Goal: Task Accomplishment & Management: Complete application form

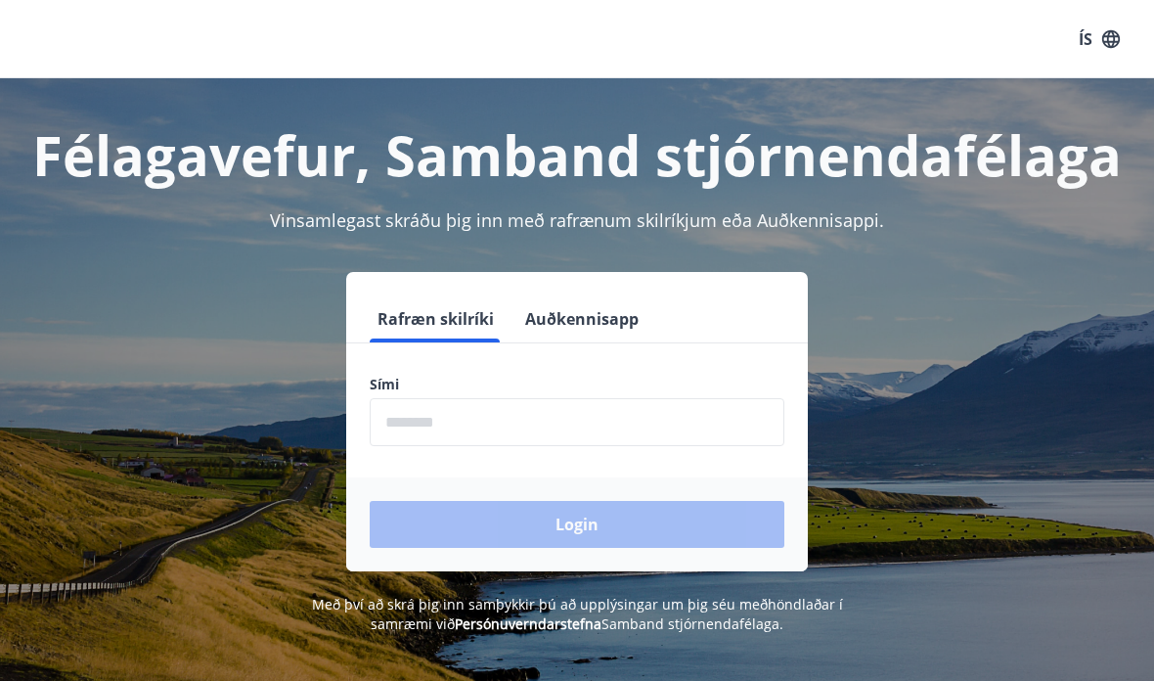
click at [513, 425] on input "phone" at bounding box center [577, 422] width 415 height 48
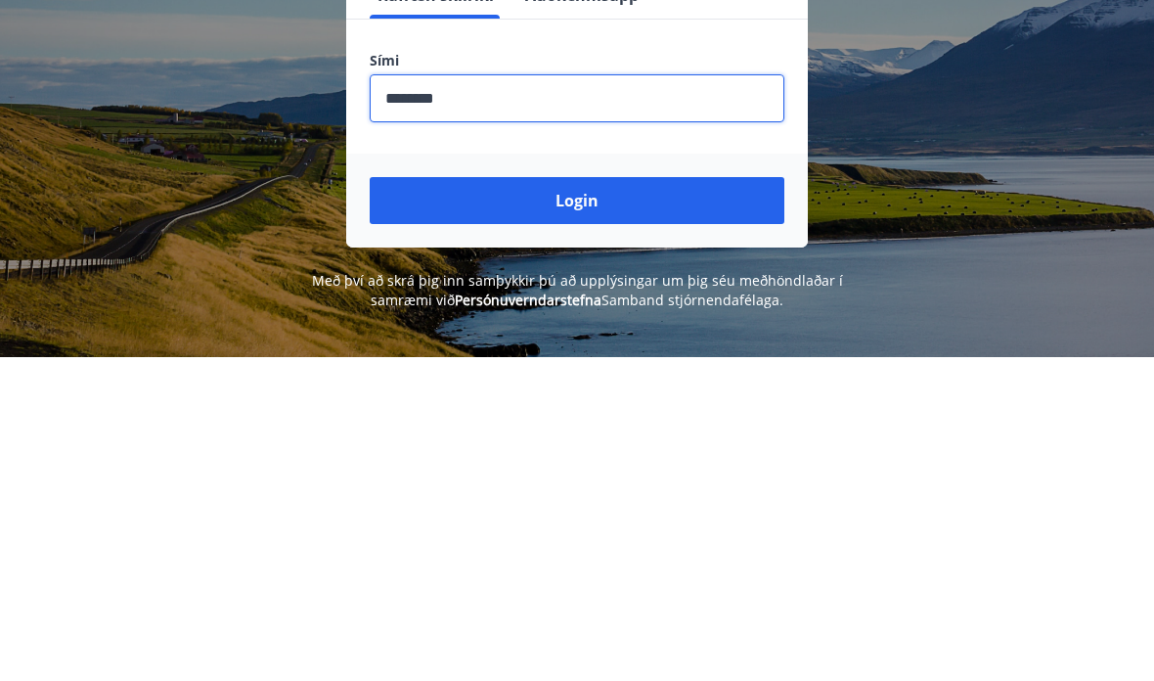
type input "********"
click at [579, 501] on button "Login" at bounding box center [577, 524] width 415 height 47
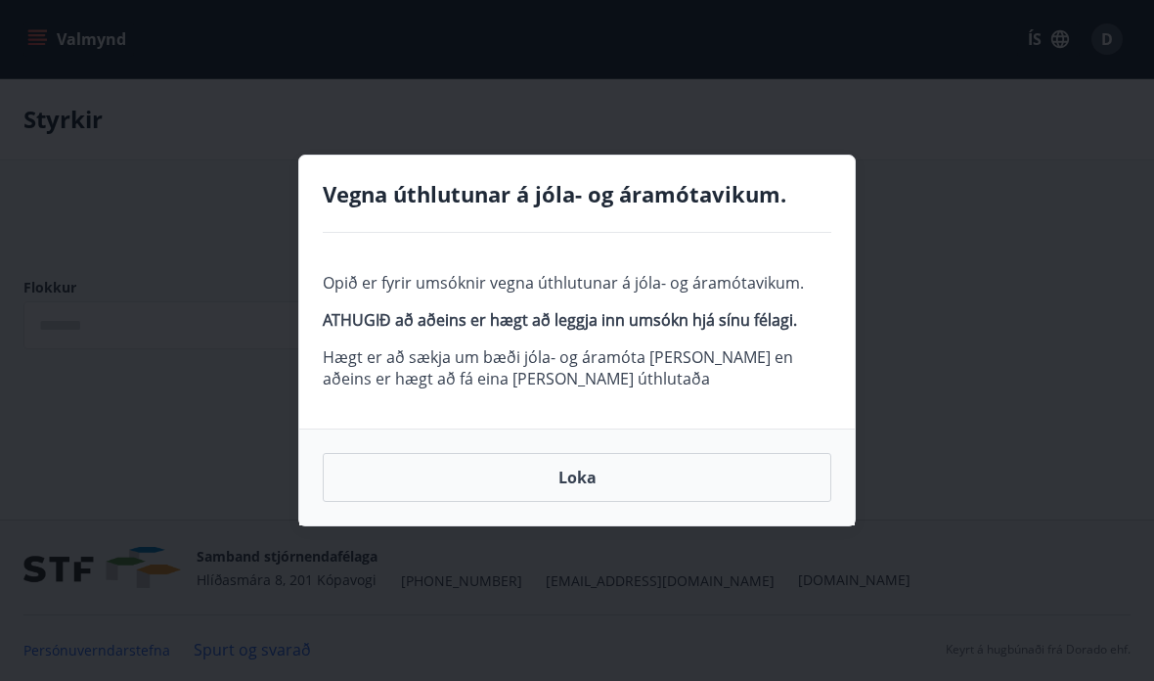
type input "***"
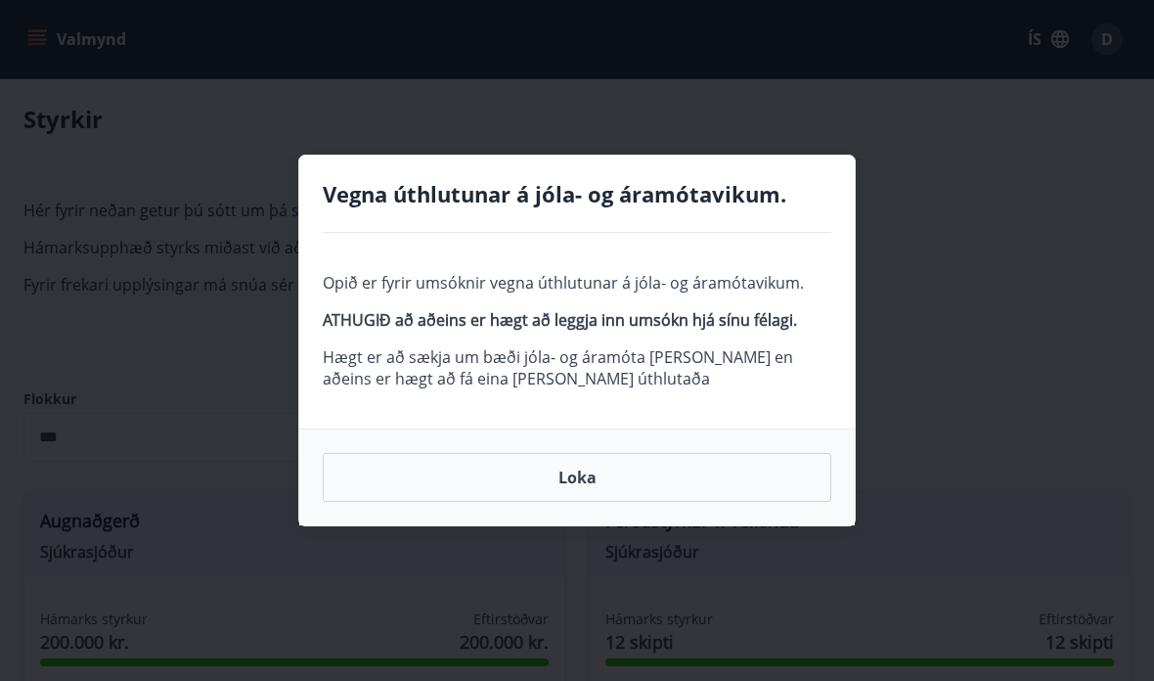
click at [600, 474] on button "Loka" at bounding box center [577, 477] width 509 height 49
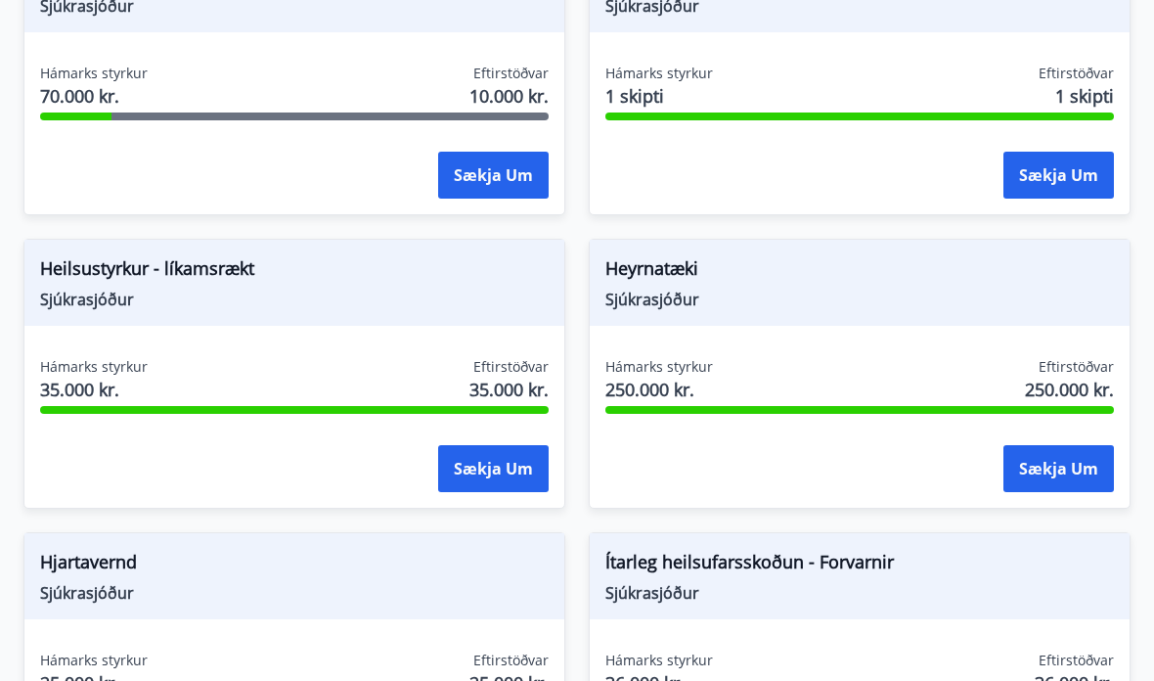
scroll to position [1132, 0]
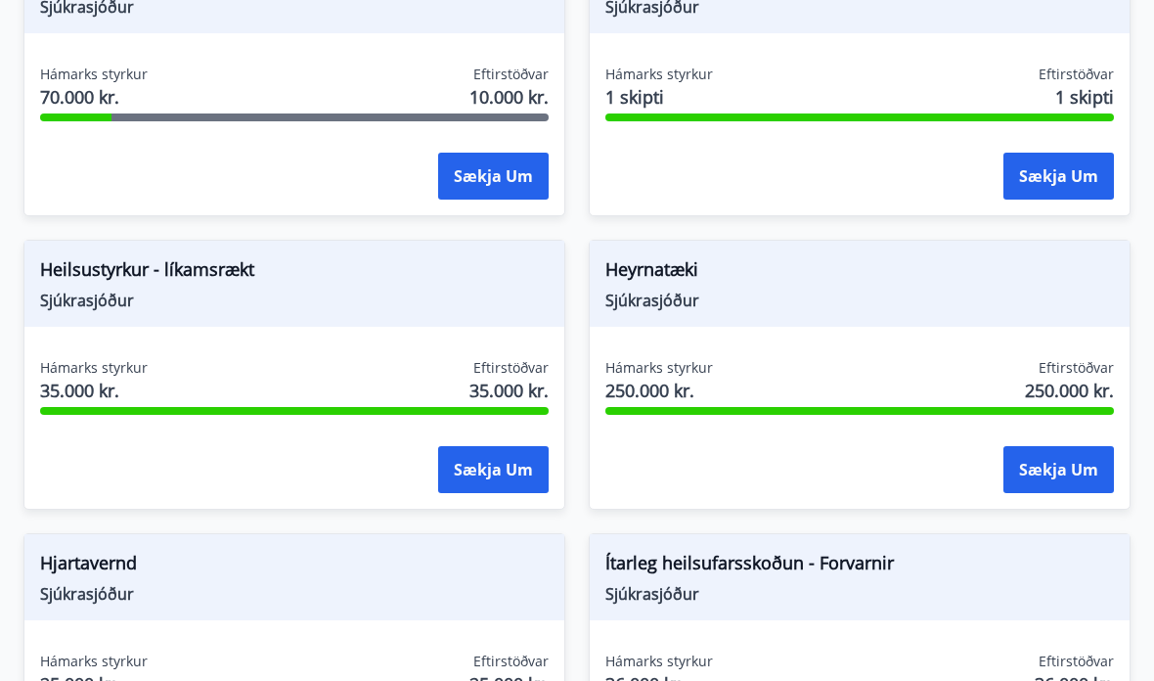
click at [490, 159] on button "Sækja um" at bounding box center [493, 176] width 111 height 47
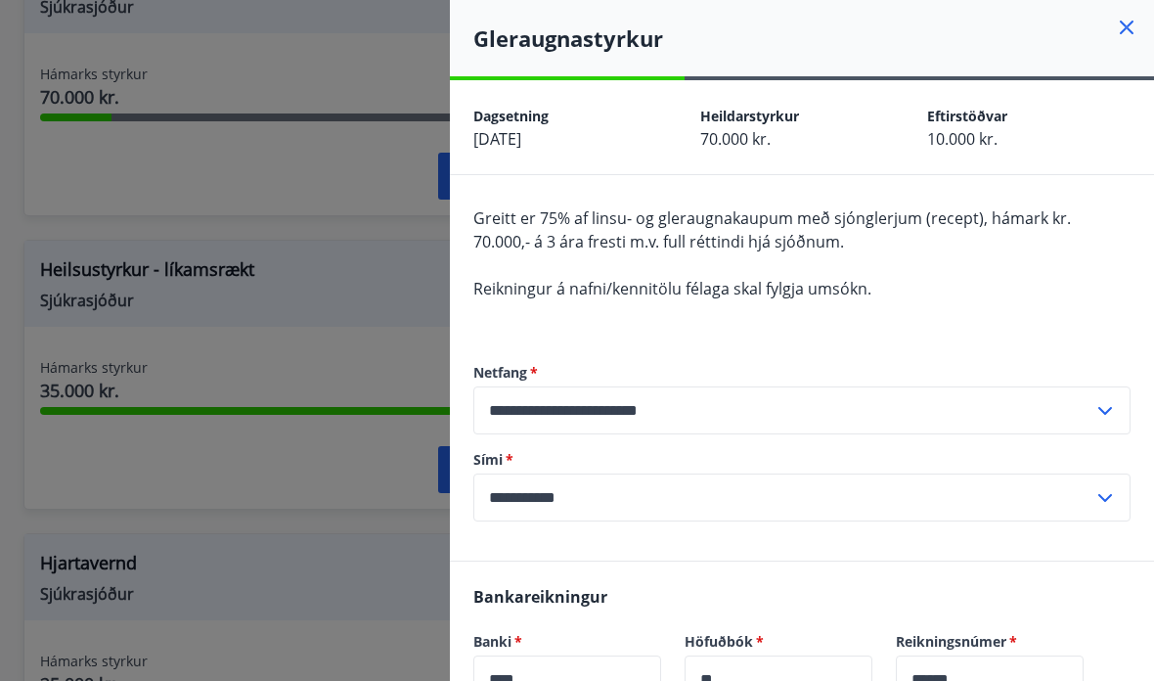
scroll to position [0, 0]
click at [1129, 29] on icon at bounding box center [1127, 28] width 14 height 14
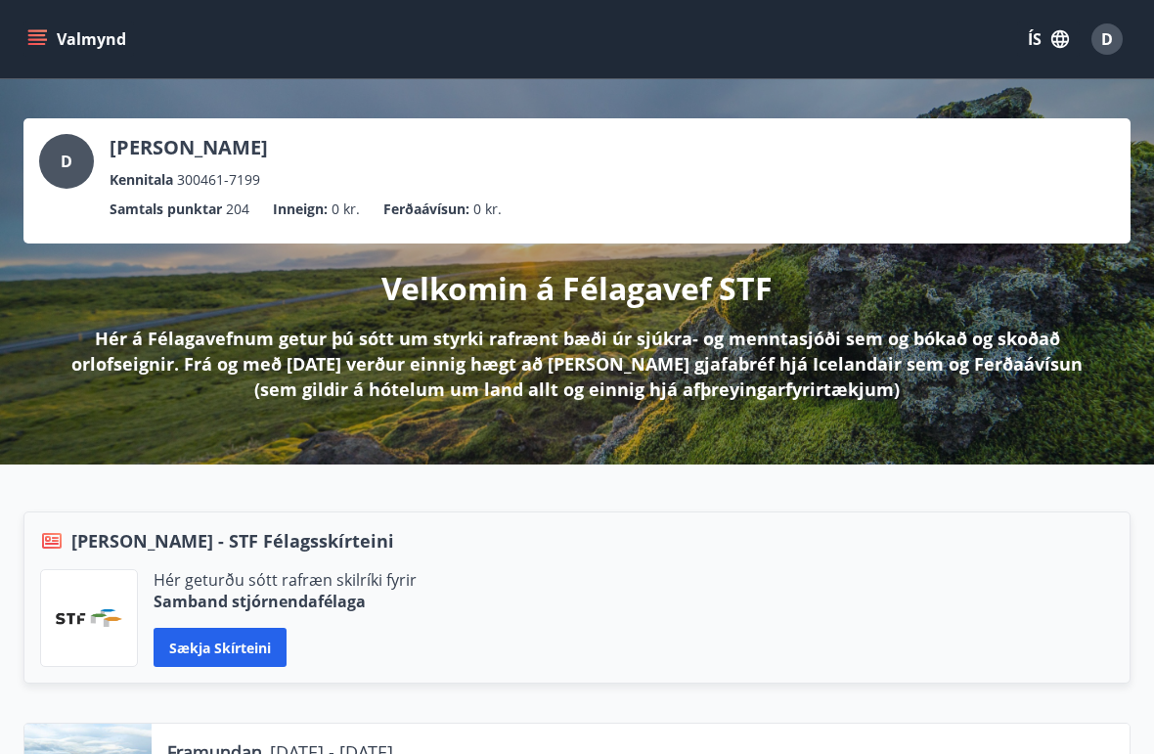
click at [1104, 39] on span "D" at bounding box center [1107, 39] width 12 height 22
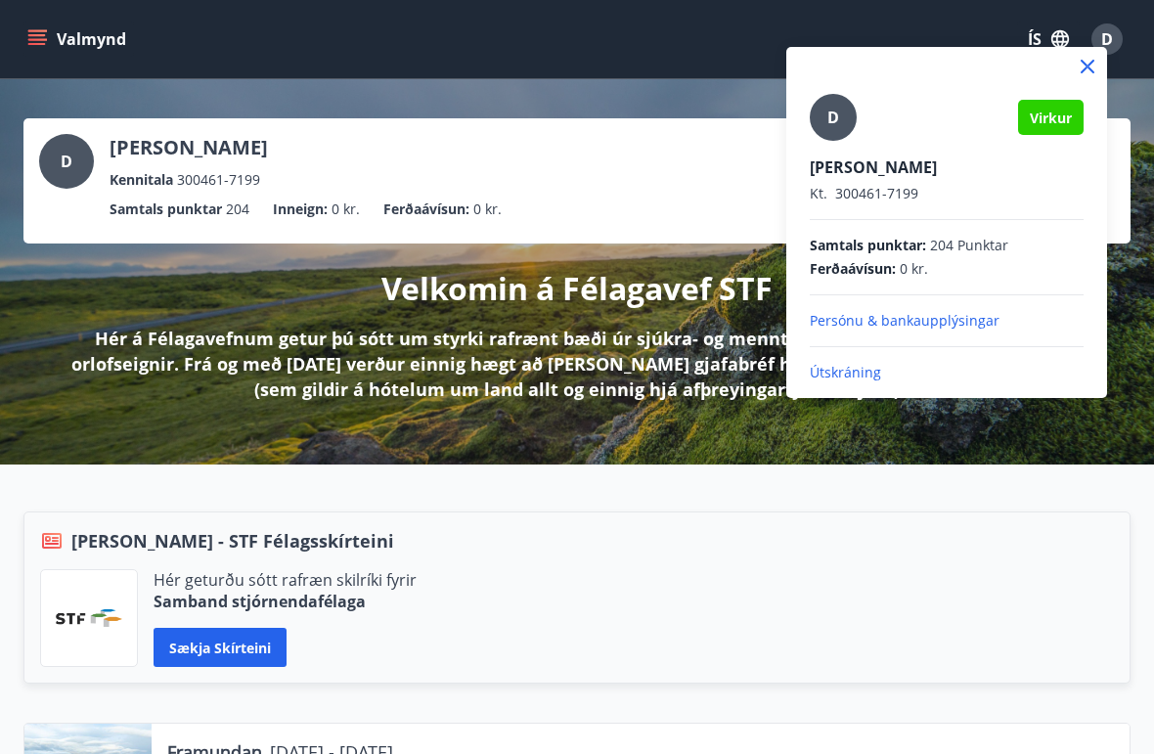
click at [1094, 56] on icon at bounding box center [1087, 66] width 23 height 23
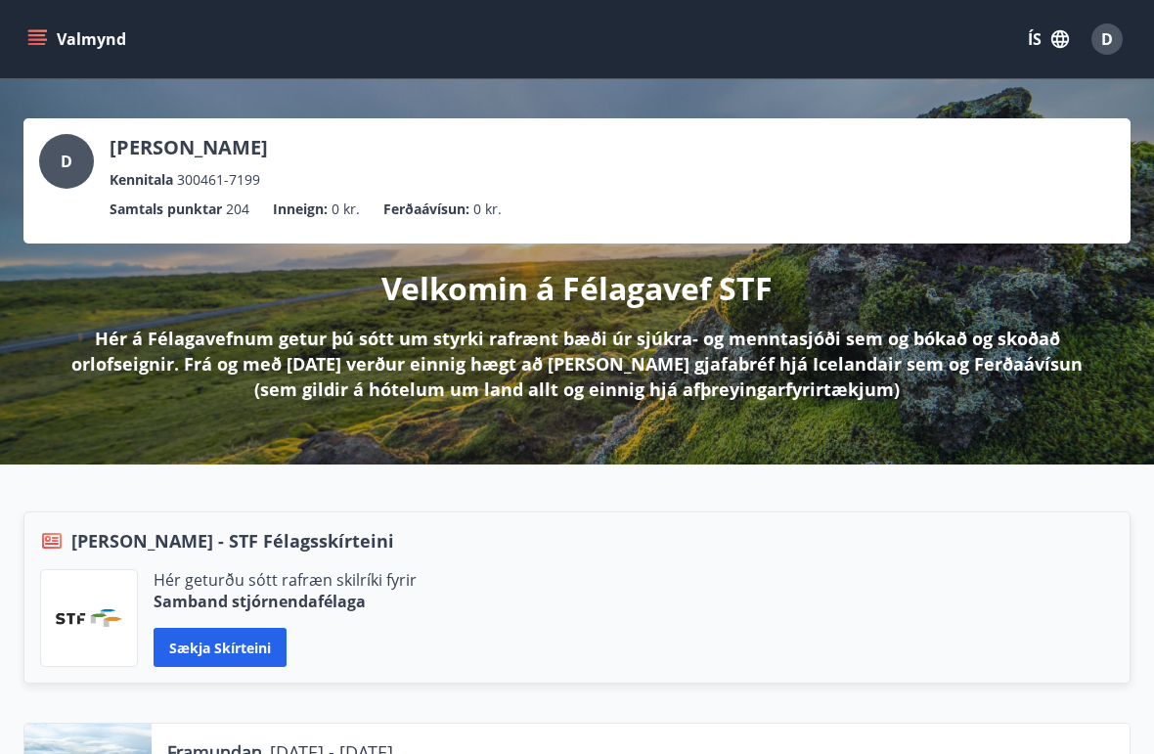
click at [1061, 37] on icon "button" at bounding box center [1060, 39] width 18 height 18
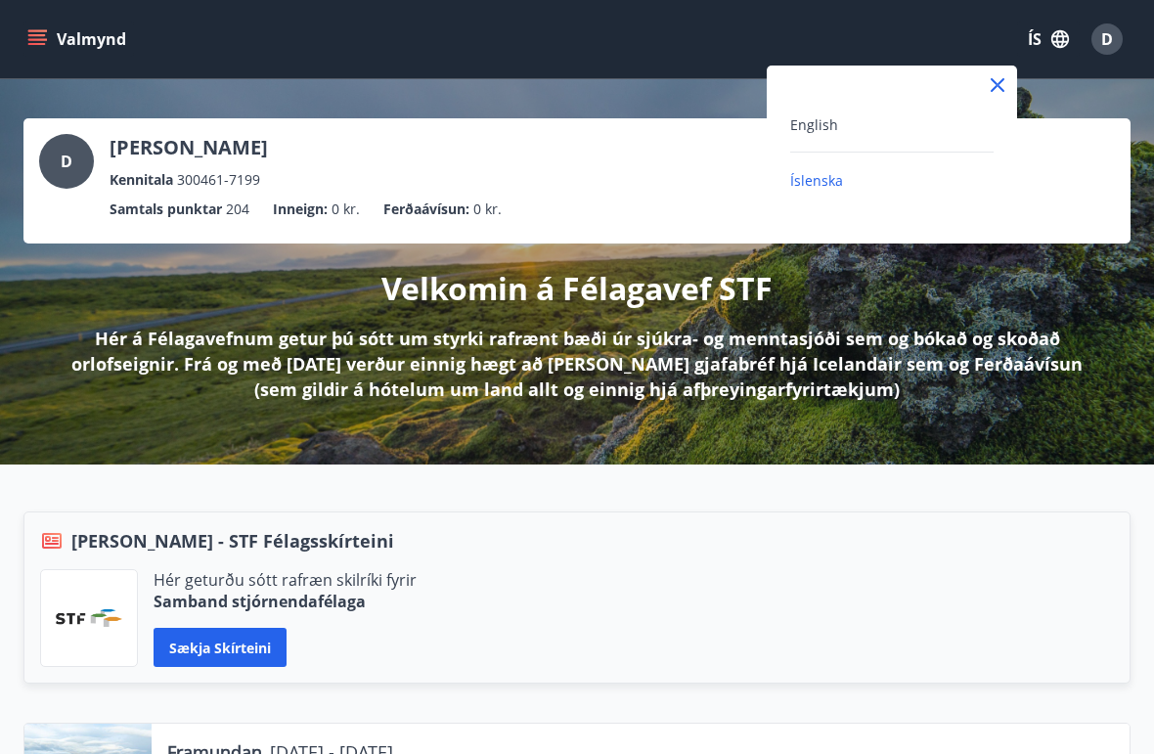
click at [977, 31] on div at bounding box center [577, 377] width 1154 height 754
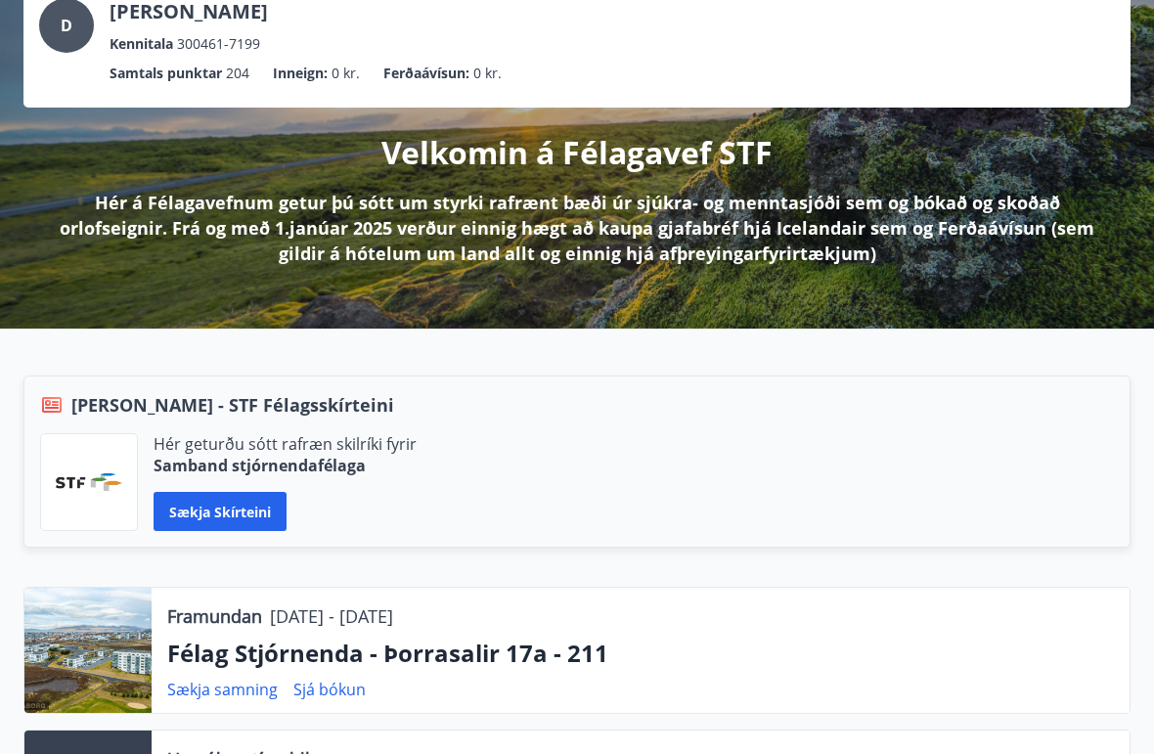
click at [218, 511] on button "Sækja skírteini" at bounding box center [220, 512] width 133 height 39
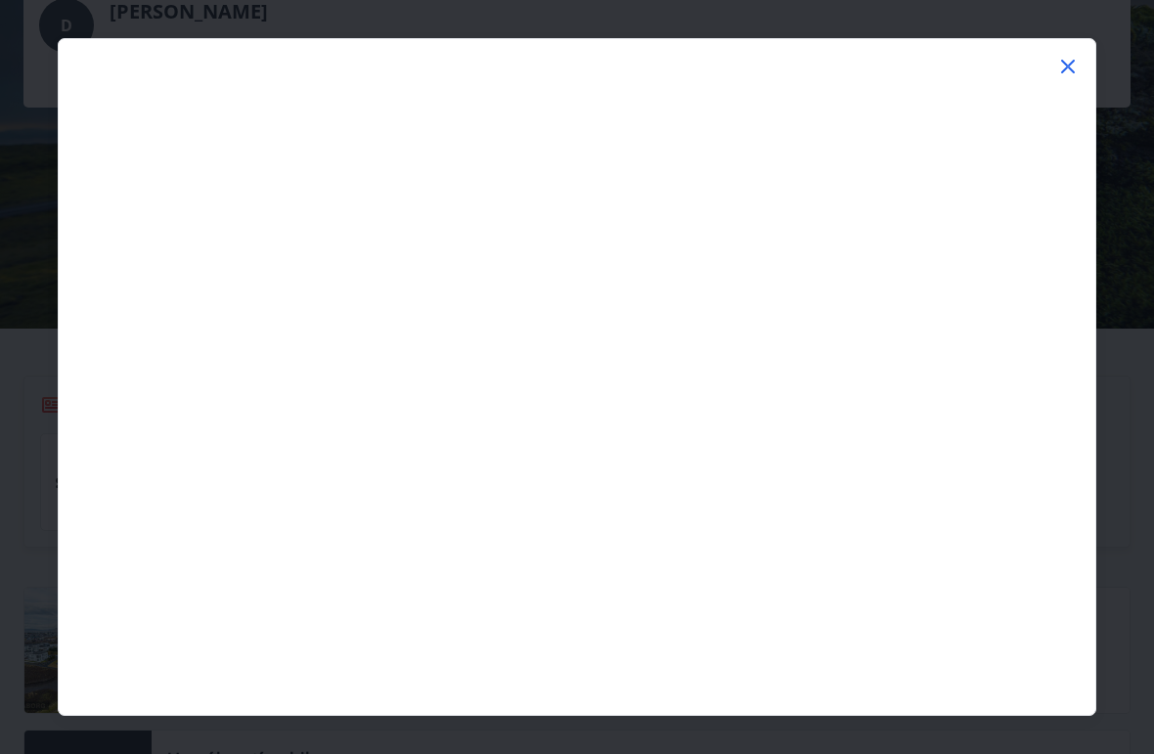
click at [1068, 56] on icon at bounding box center [1067, 66] width 23 height 23
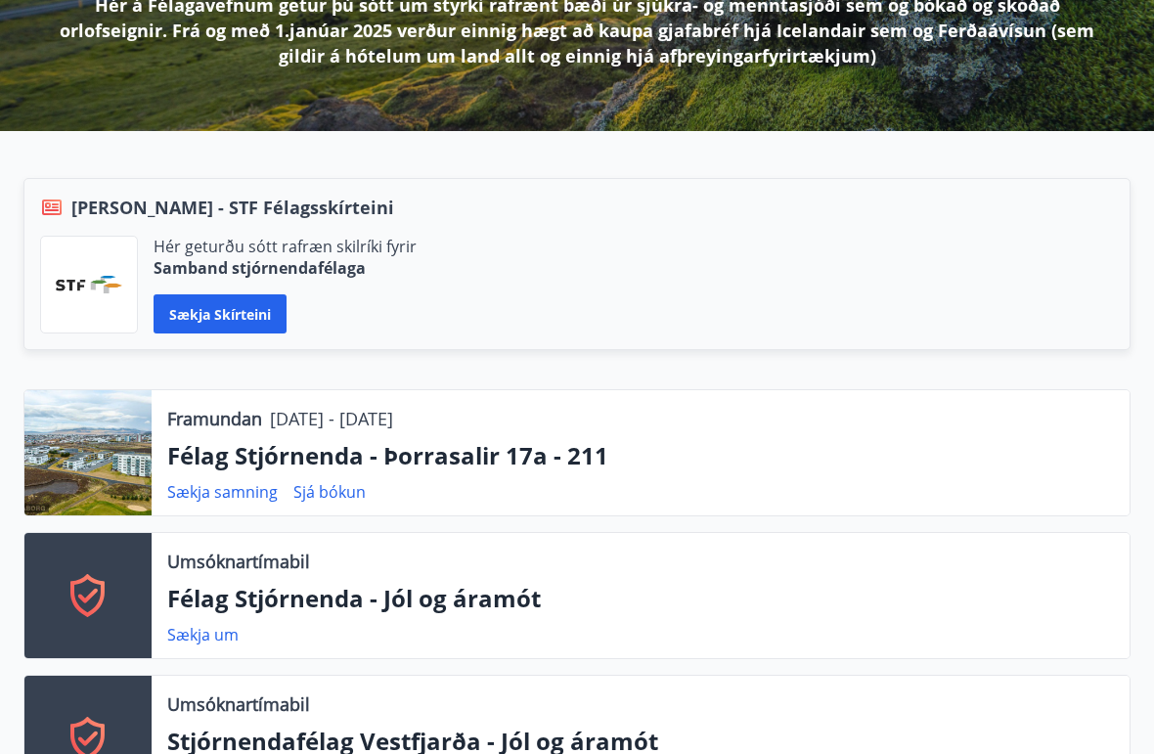
scroll to position [334, 0]
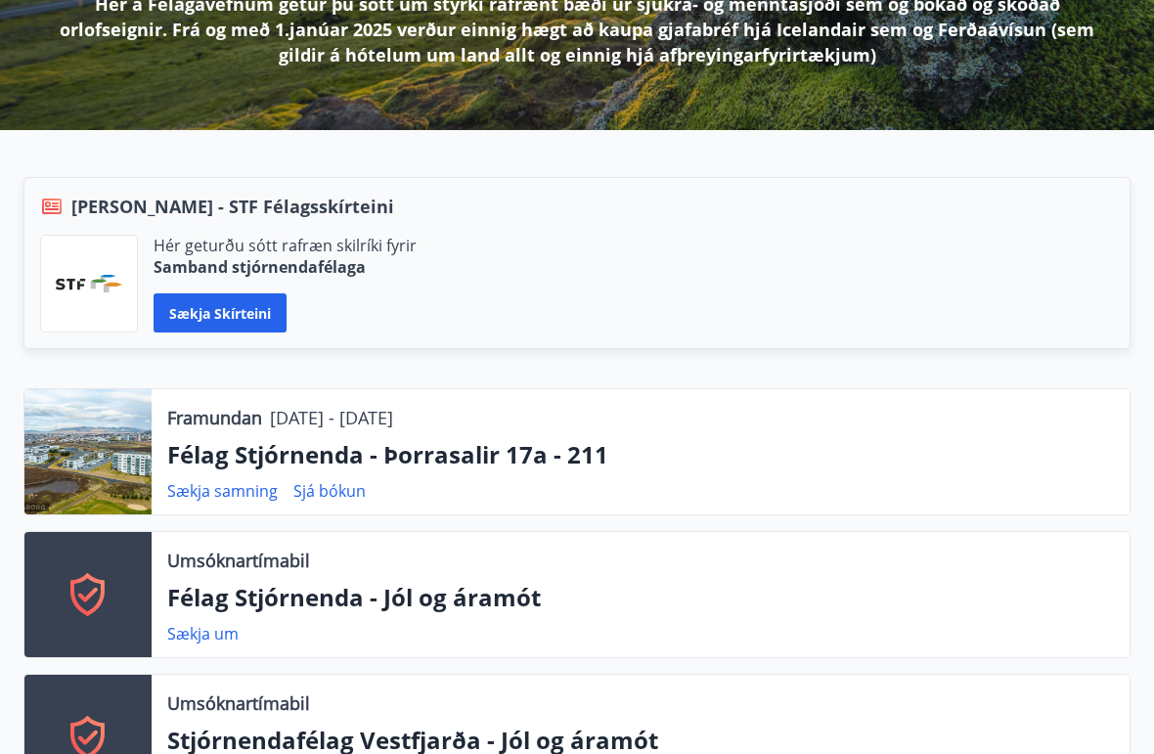
click at [221, 492] on link "Sækja samning" at bounding box center [222, 491] width 111 height 22
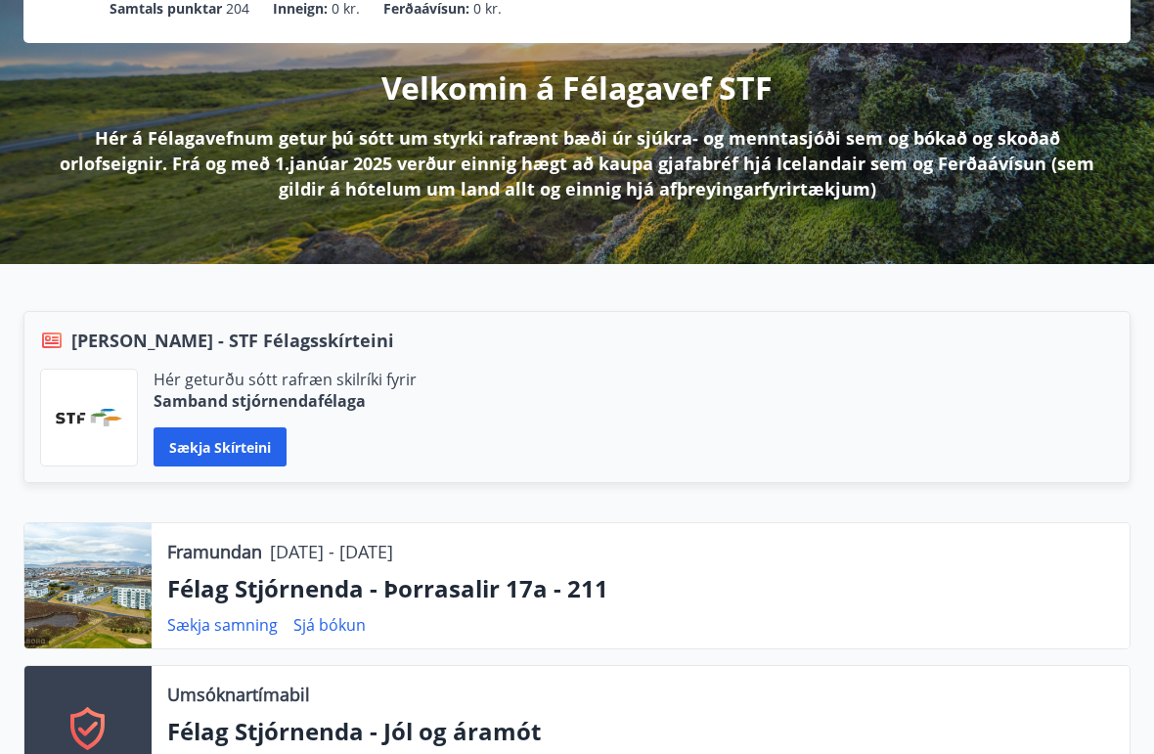
scroll to position [200, 0]
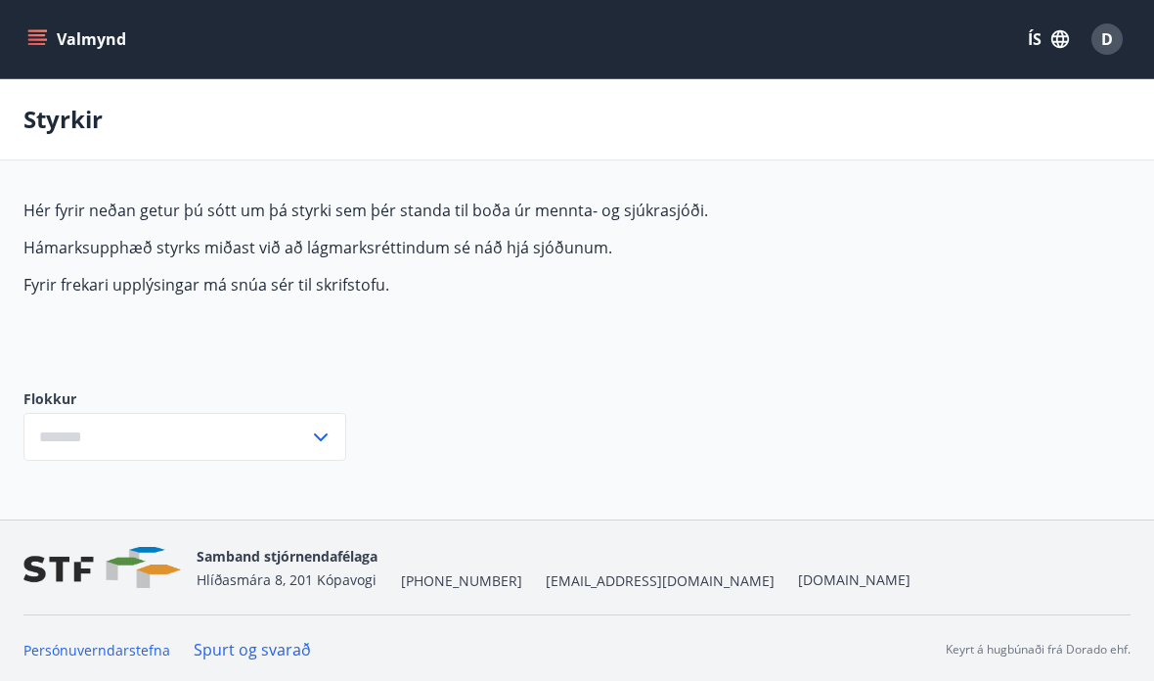
type input "***"
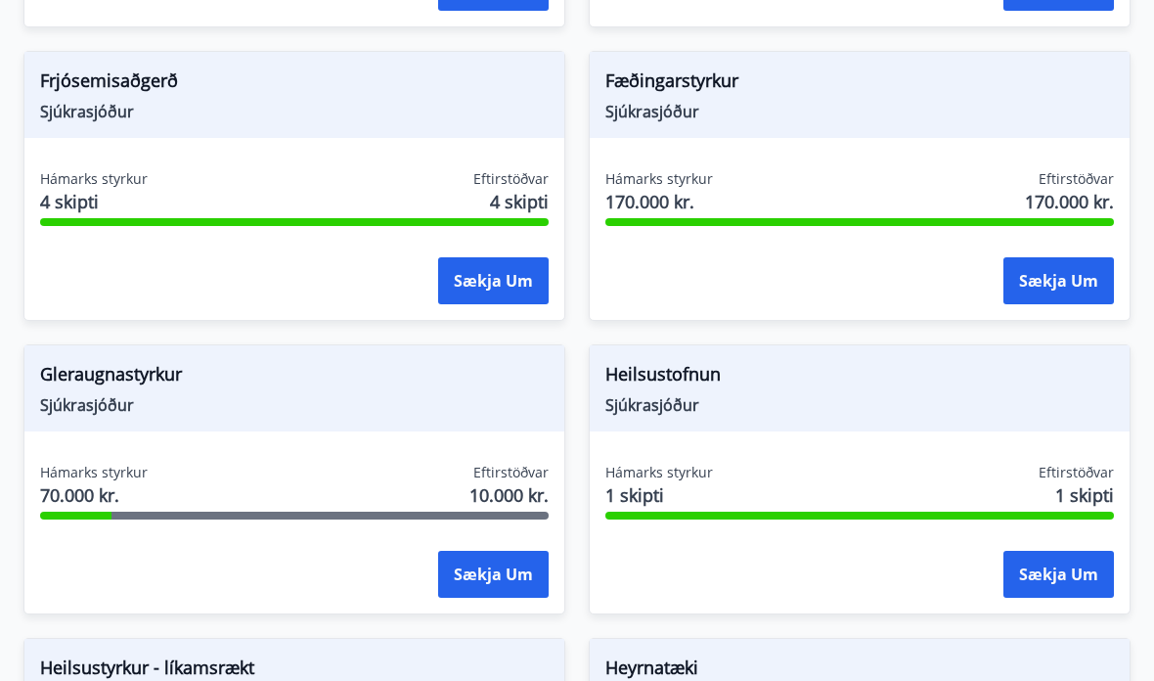
scroll to position [733, 0]
click at [502, 564] on button "Sækja um" at bounding box center [493, 574] width 111 height 47
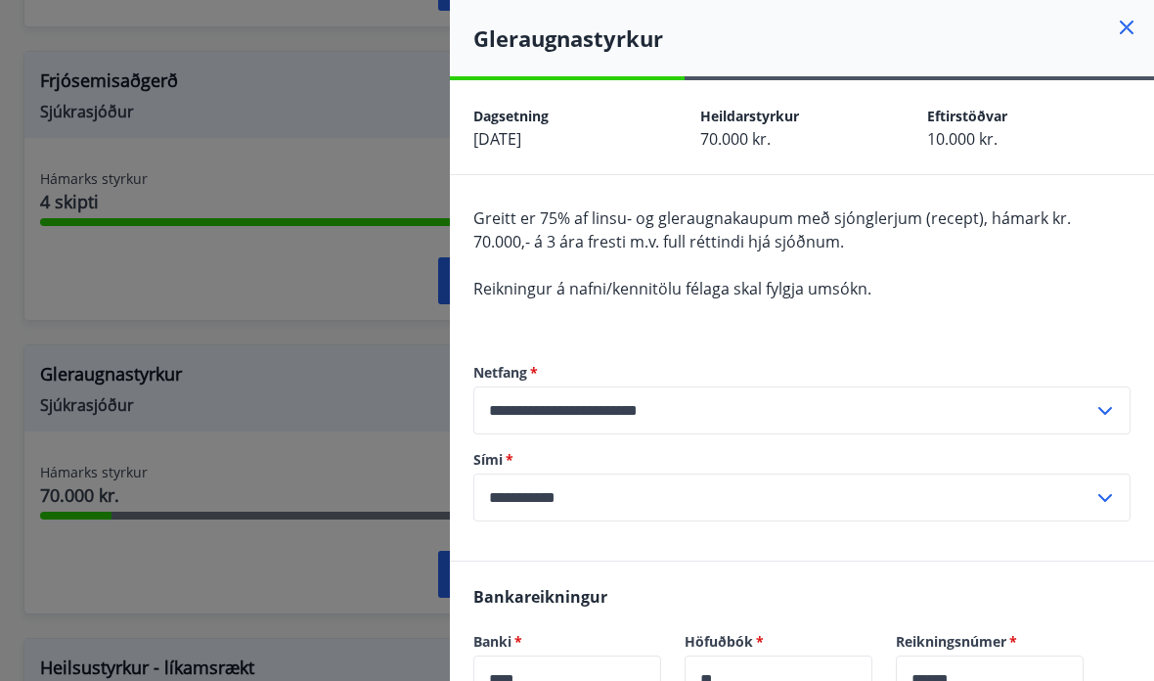
scroll to position [0, 0]
click at [1039, 433] on input "**********" at bounding box center [783, 410] width 620 height 48
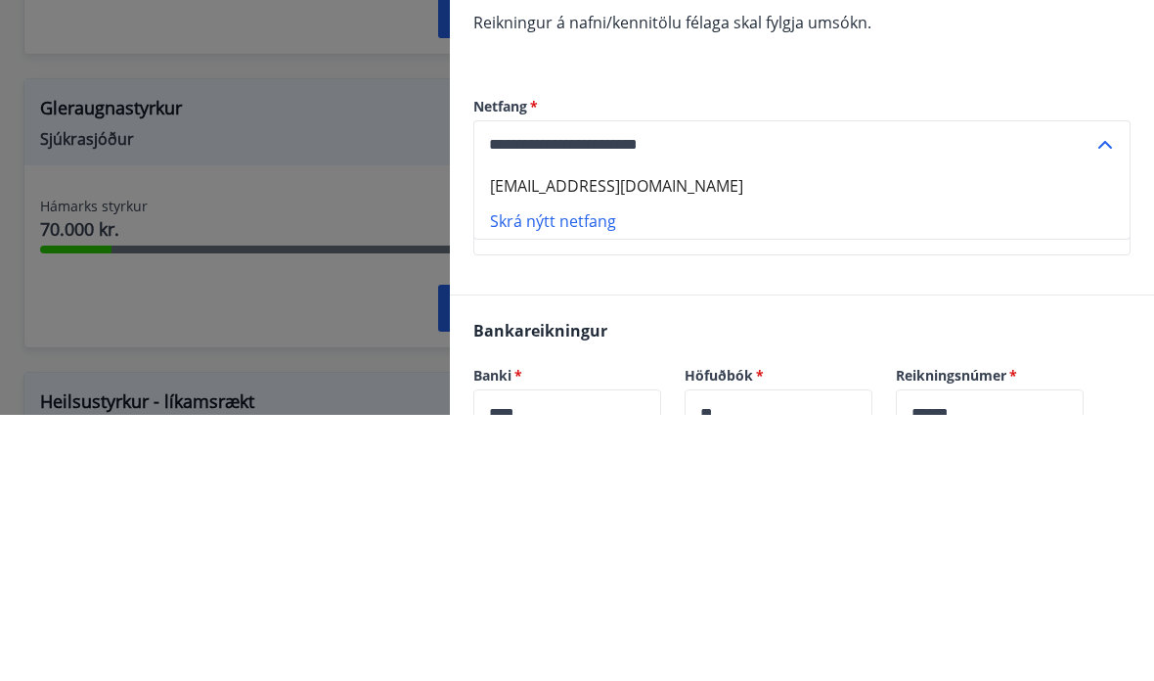
click at [978, 434] on li "Sindridavidsson@gmail.com" at bounding box center [801, 451] width 655 height 35
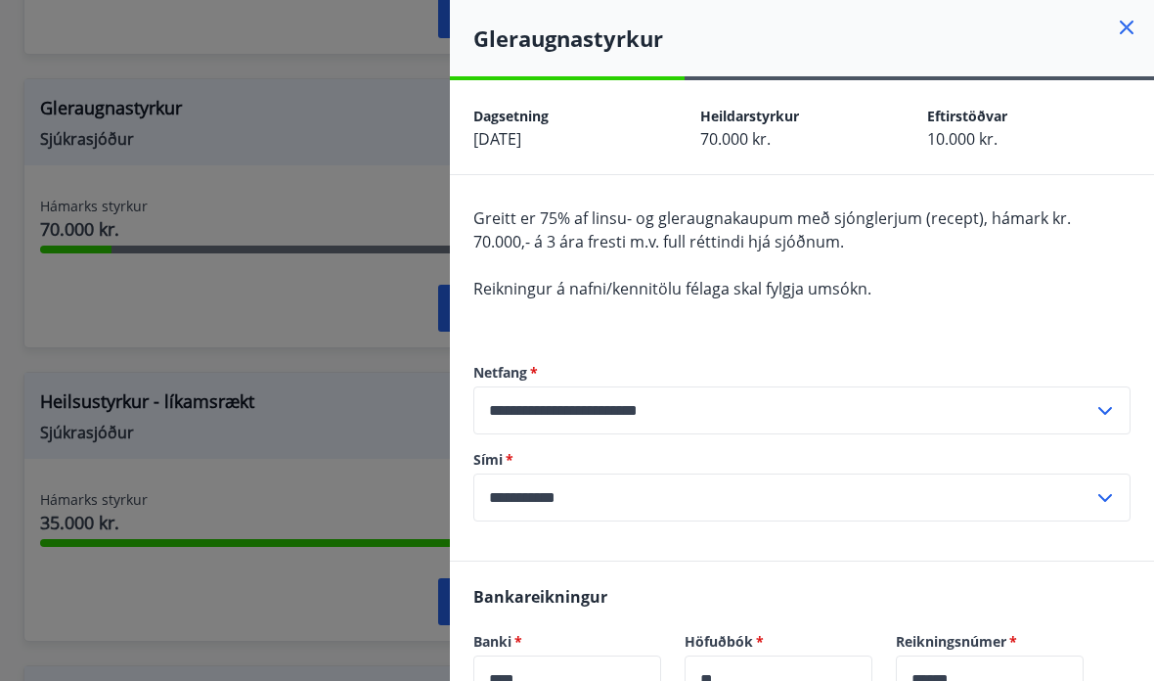
click at [972, 280] on div "Greitt er 75% af linsu- og gleraugnakaupum með sjónglerjum (recept), hámark kr.…" at bounding box center [801, 264] width 657 height 117
click at [986, 303] on div "Greitt er 75% af linsu- og gleraugnakaupum með sjónglerjum (recept), hámark kr.…" at bounding box center [801, 264] width 657 height 117
click at [849, 603] on div "Bankareikningur Banki   * **** ​ Höfuðbók   * ** ​ Reikningsnúmer   * ****** ​" at bounding box center [802, 655] width 704 height 189
click at [738, 494] on input "**********" at bounding box center [783, 497] width 620 height 48
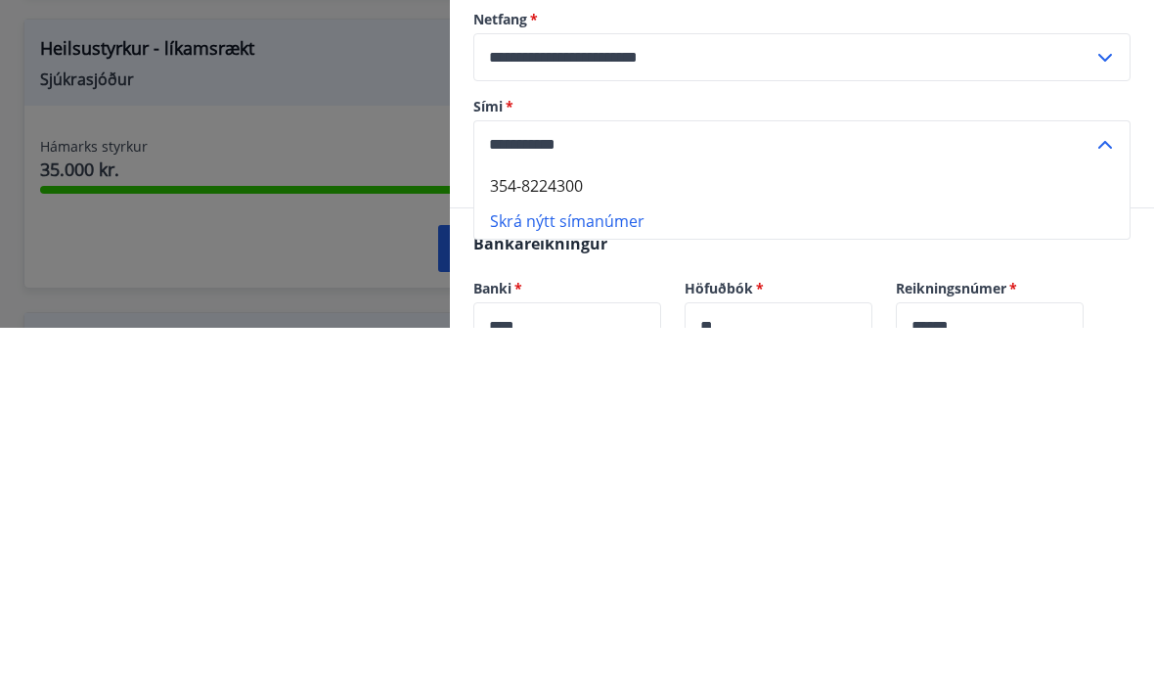
click at [847, 556] on li "Skrá nýtt símanúmer" at bounding box center [801, 573] width 655 height 35
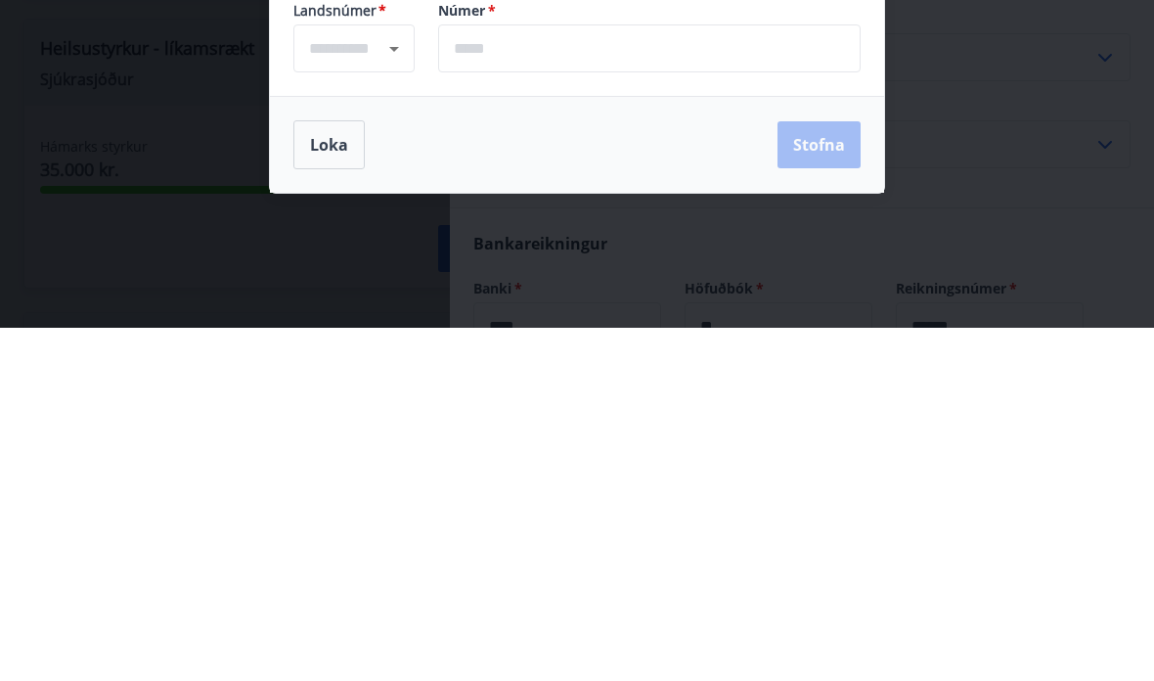
type input "****"
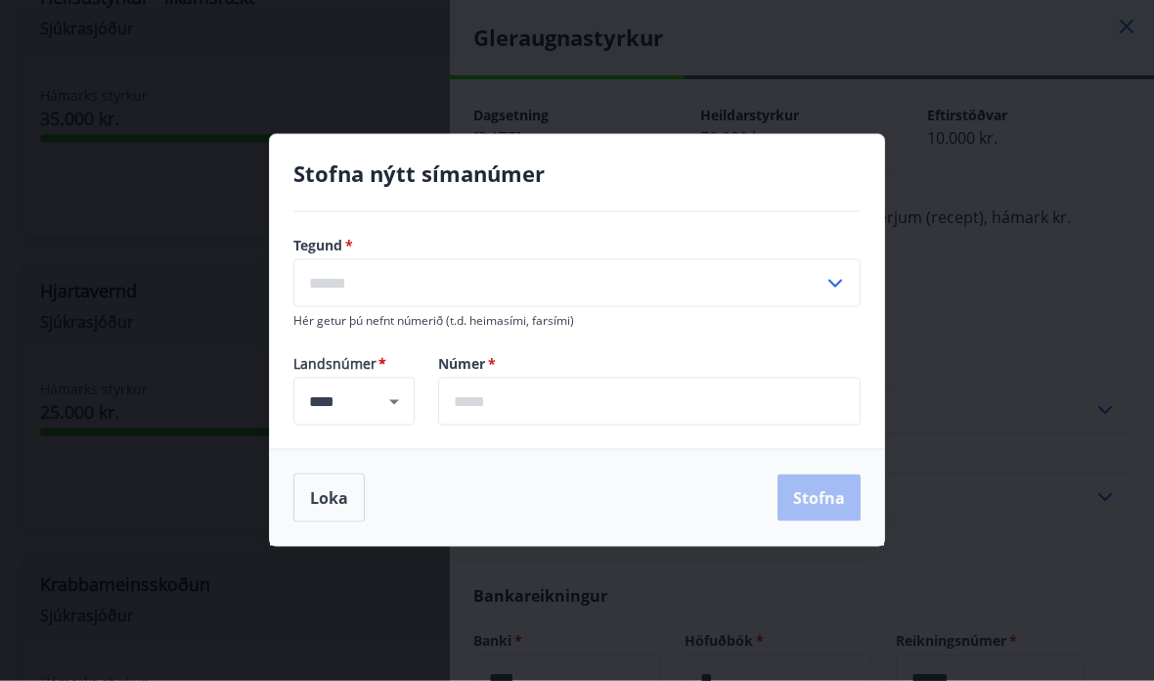
scroll to position [1418, 0]
click at [873, 199] on div "Stofna nýtt símanúmer" at bounding box center [577, 173] width 614 height 77
click at [840, 288] on icon at bounding box center [835, 284] width 14 height 8
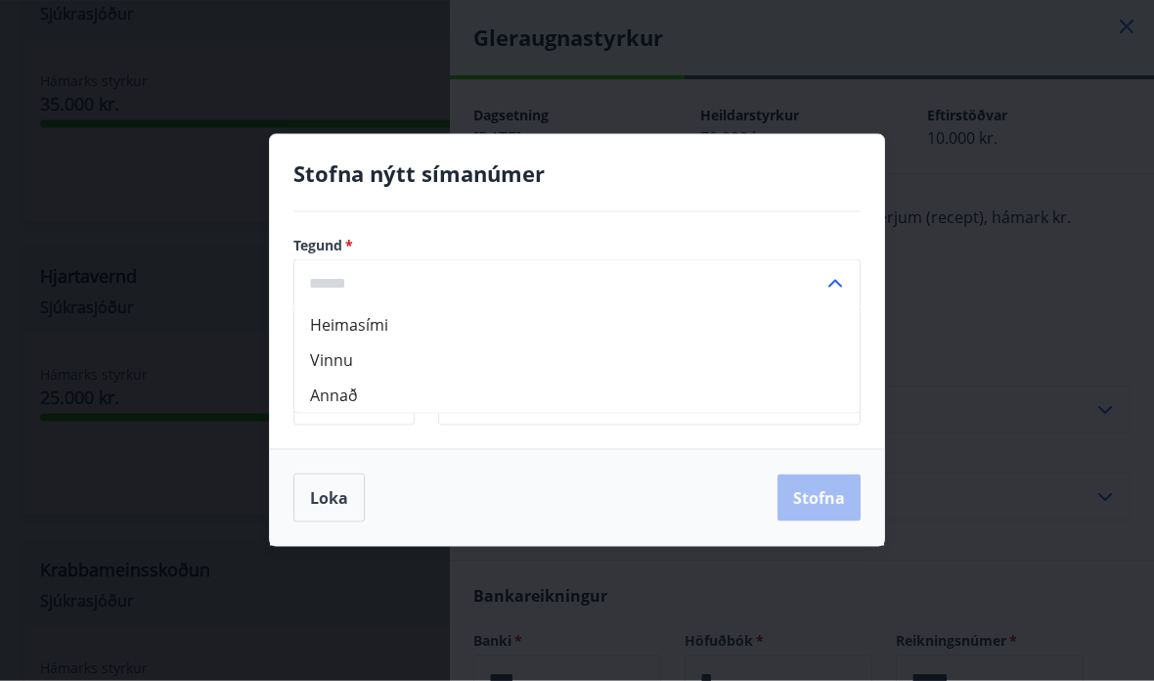
scroll to position [1419, 0]
click at [333, 522] on button "Loka" at bounding box center [328, 497] width 71 height 49
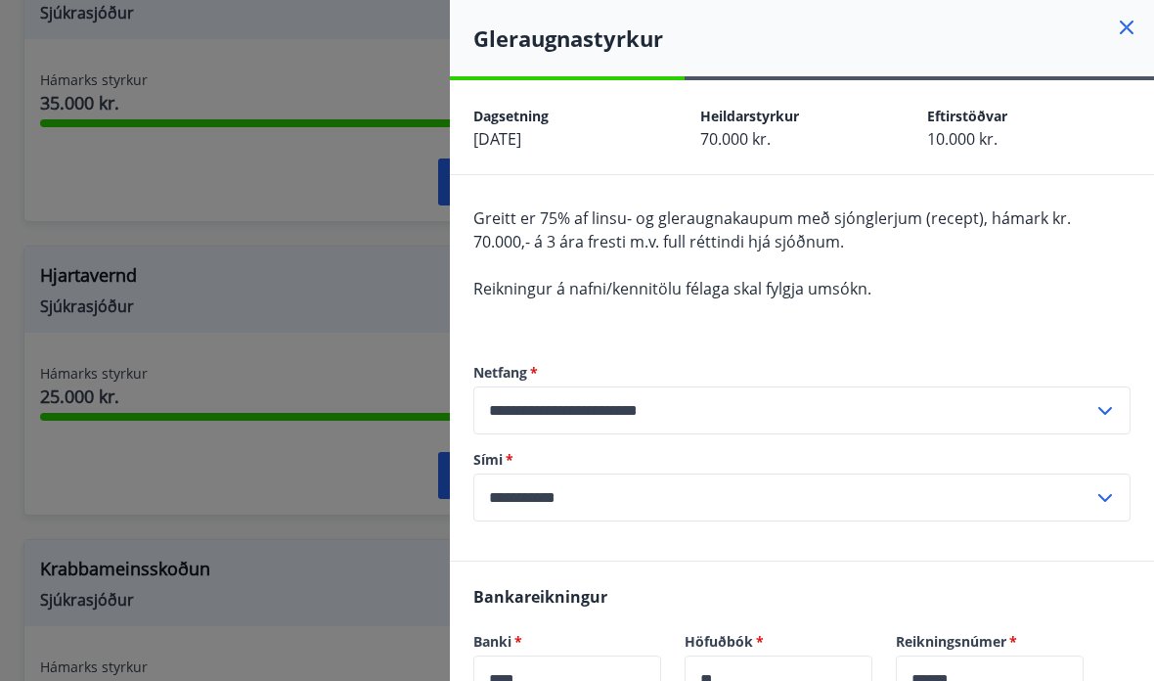
click at [4, 478] on div at bounding box center [577, 340] width 1154 height 681
click at [3, 478] on div at bounding box center [577, 340] width 1154 height 681
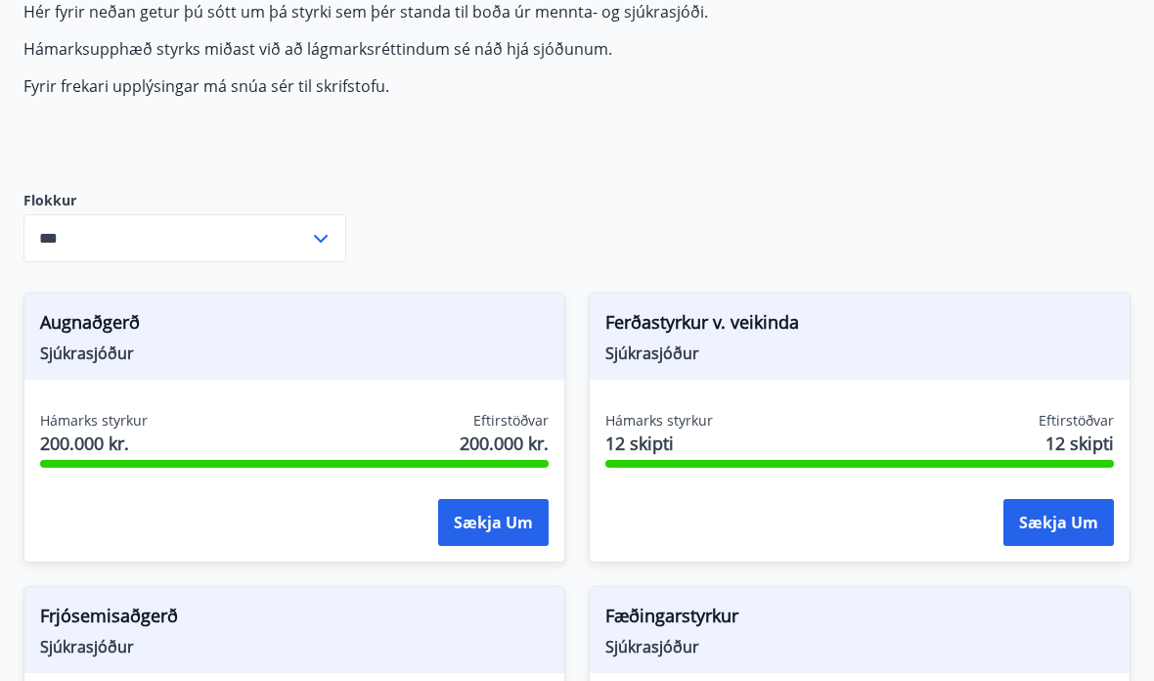
scroll to position [0, 0]
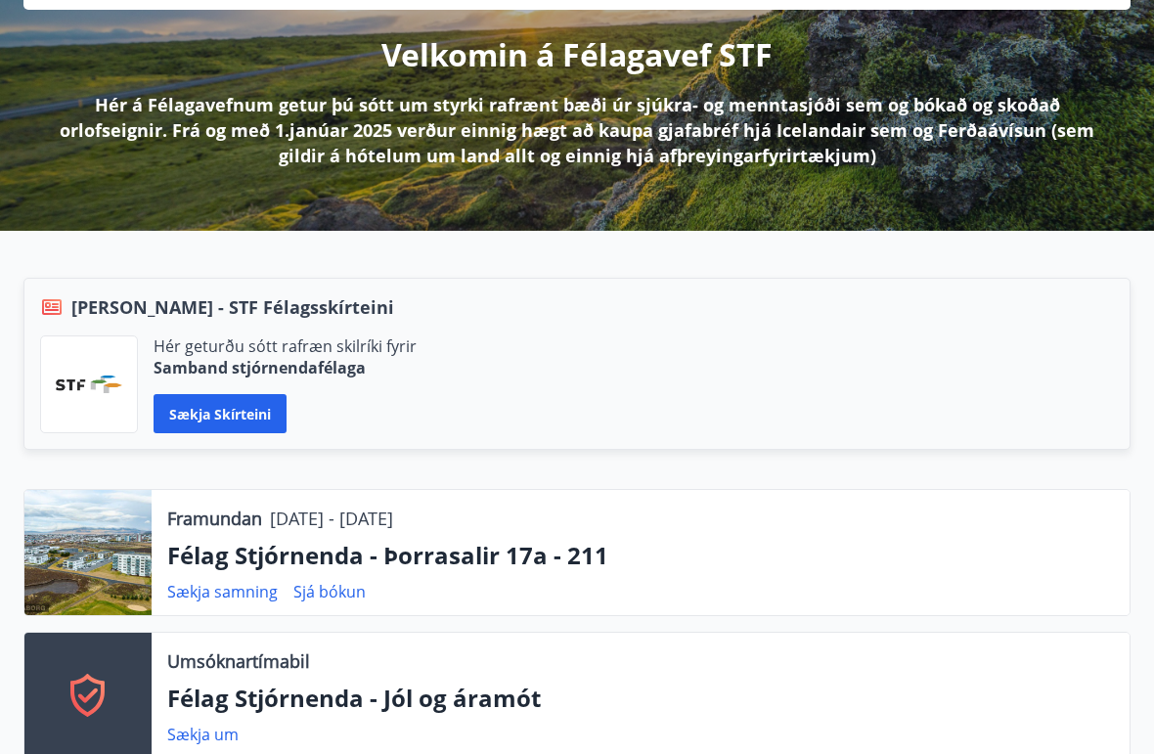
scroll to position [236, 0]
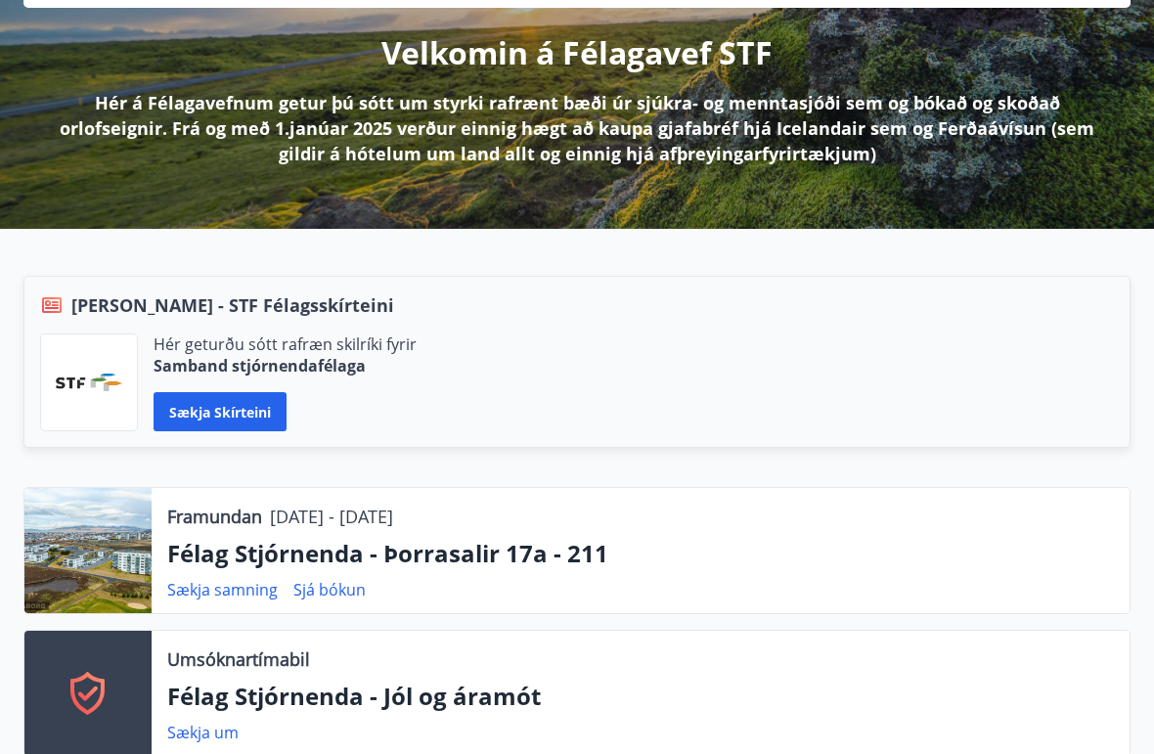
click at [226, 593] on link "Sækja samning" at bounding box center [222, 590] width 111 height 22
